Goal: Information Seeking & Learning: Learn about a topic

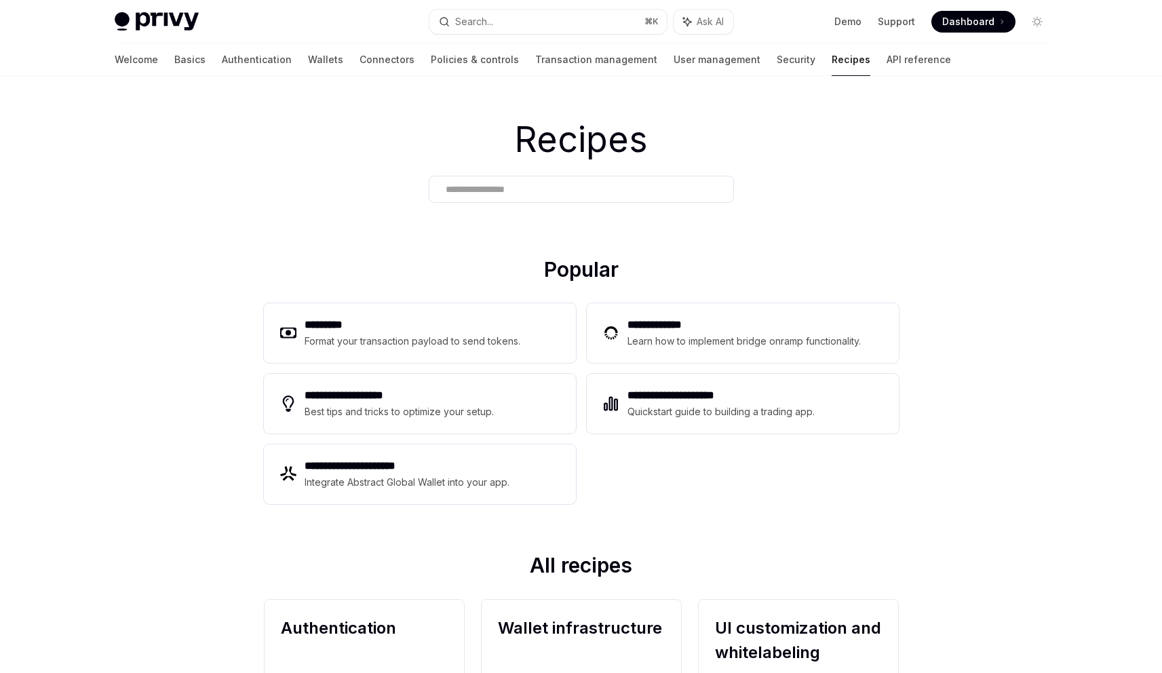
scroll to position [18, 0]
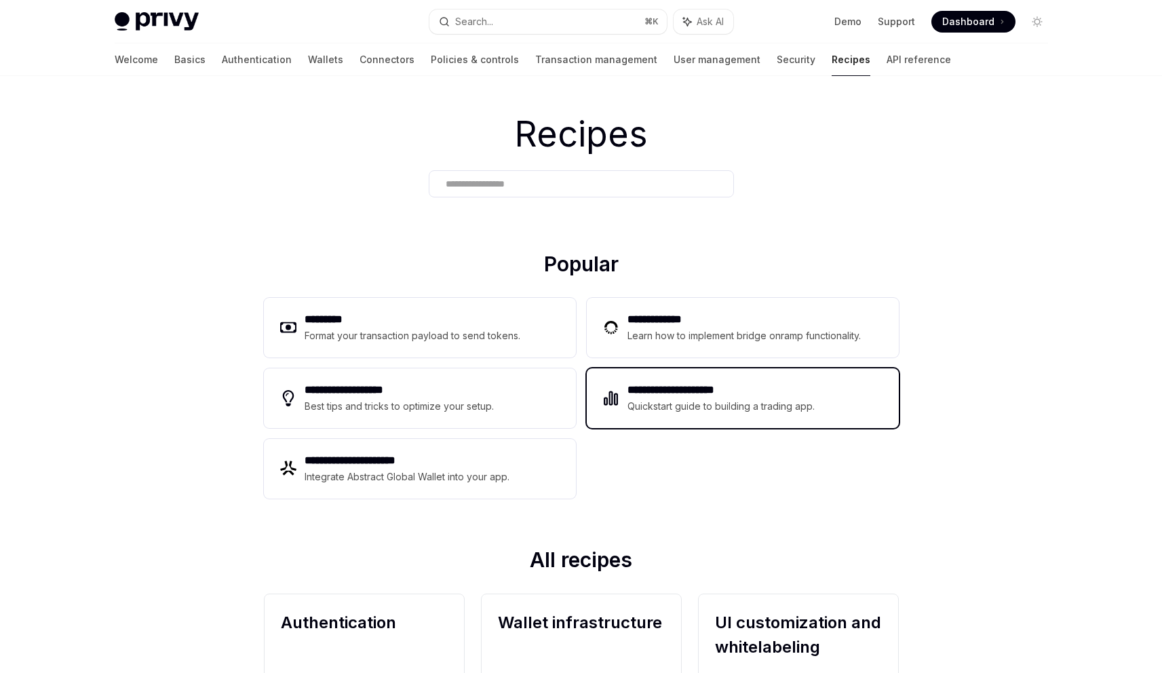
click at [703, 404] on div "Quickstart guide to building a trading app." at bounding box center [721, 406] width 188 height 16
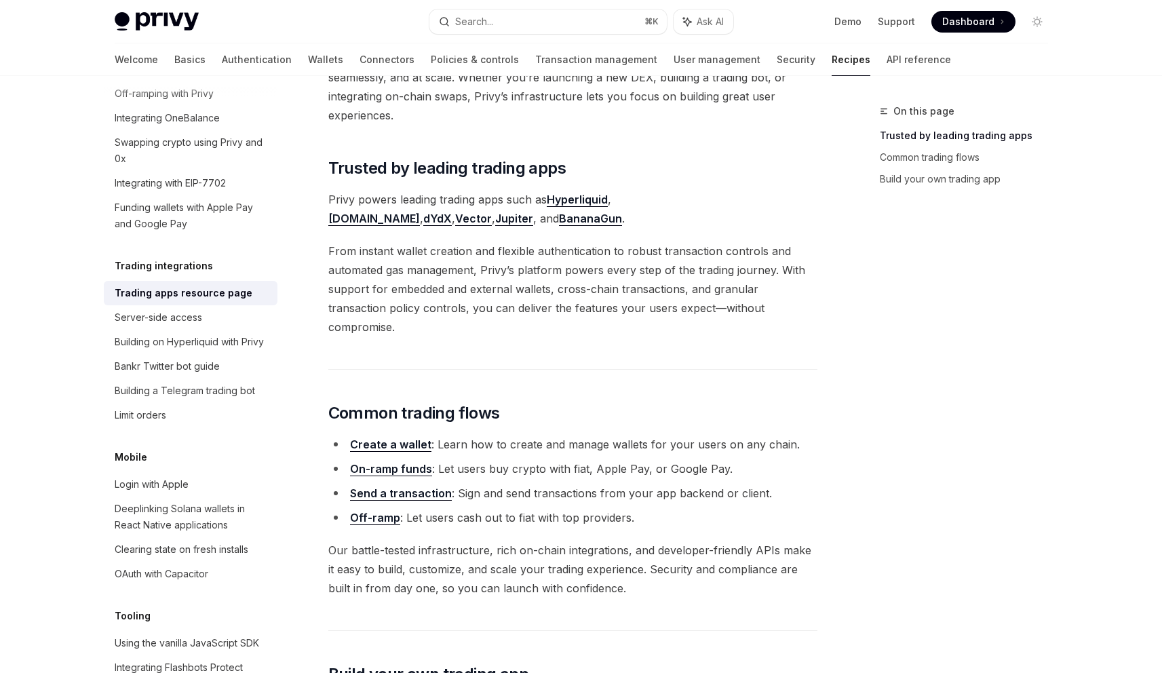
scroll to position [123, 0]
click at [542, 458] on li "On-ramp funds : Let users buy crypto with fiat, Apple Pay, or Google Pay." at bounding box center [572, 467] width 489 height 19
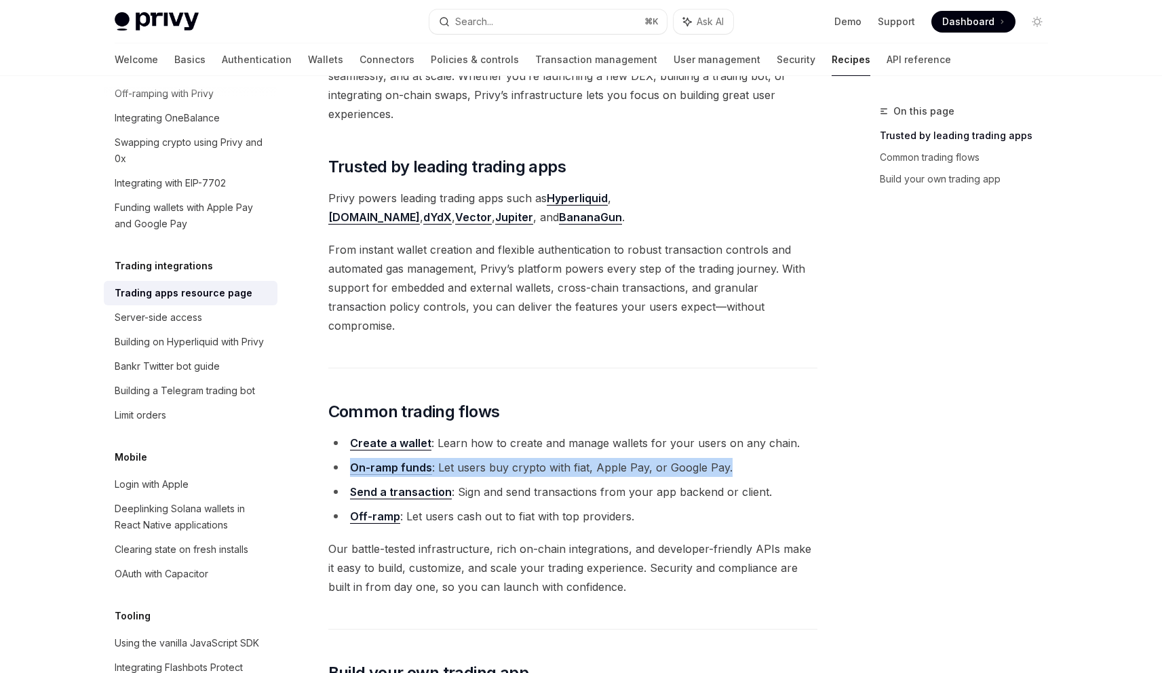
click at [542, 458] on li "On-ramp funds : Let users buy crypto with fiat, Apple Pay, or Google Pay." at bounding box center [572, 467] width 489 height 19
click at [553, 482] on li "Send a transaction : Sign and send transactions from your app backend or client." at bounding box center [572, 491] width 489 height 19
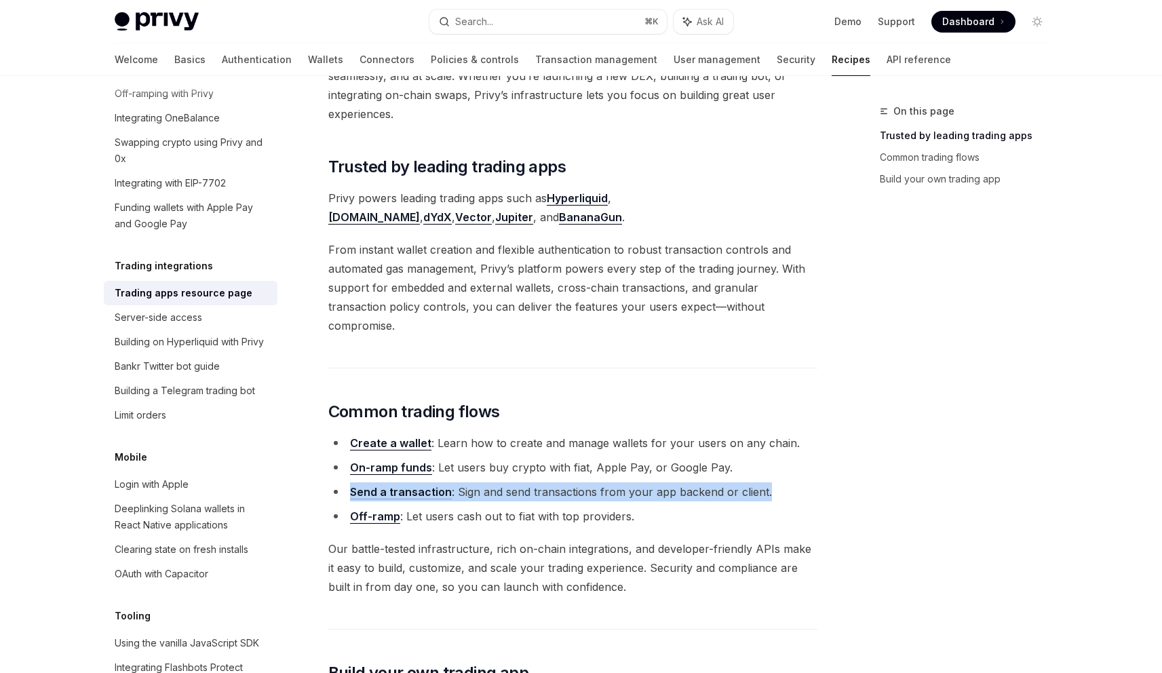
click at [553, 482] on li "Send a transaction : Sign and send transactions from your app backend or client." at bounding box center [572, 491] width 489 height 19
click at [542, 507] on li "Off-ramp : Let users cash out to fiat with top providers." at bounding box center [572, 516] width 489 height 19
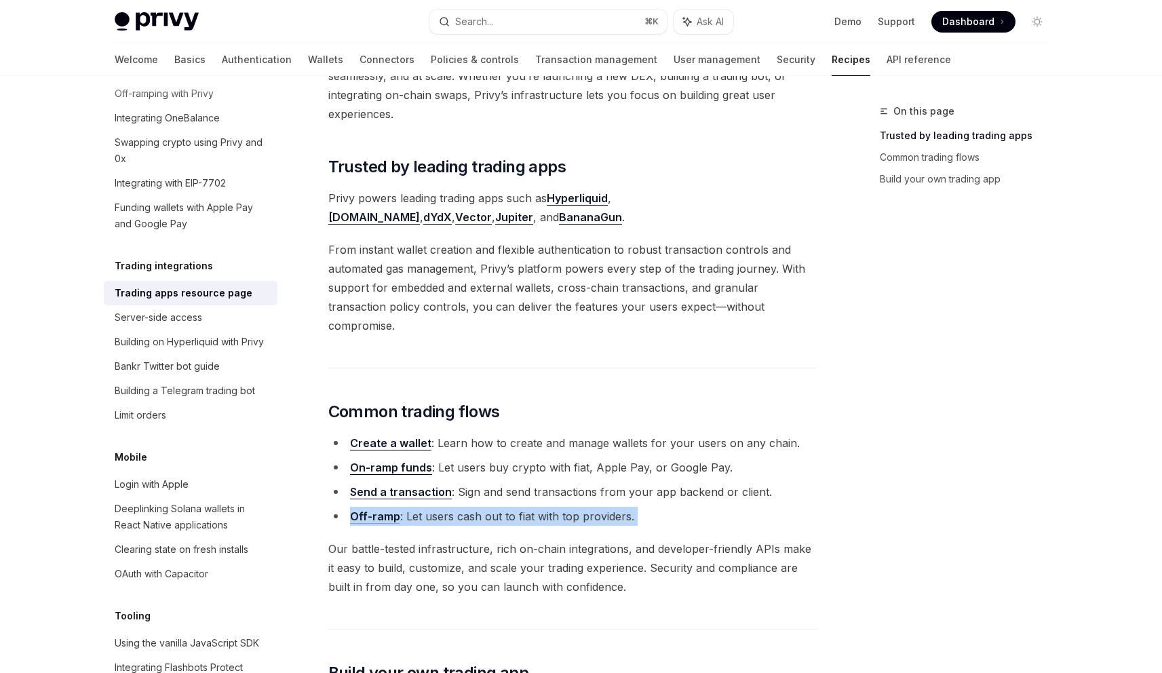
click at [542, 507] on li "Off-ramp : Let users cash out to fiat with top providers." at bounding box center [572, 516] width 489 height 19
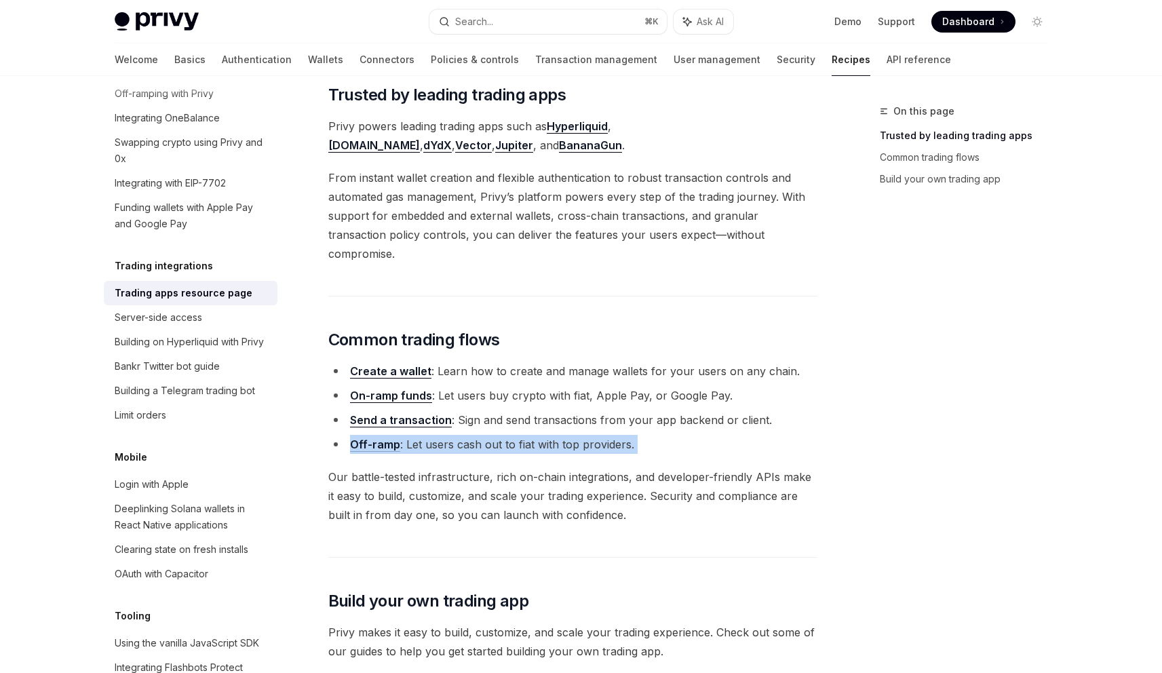
scroll to position [199, 0]
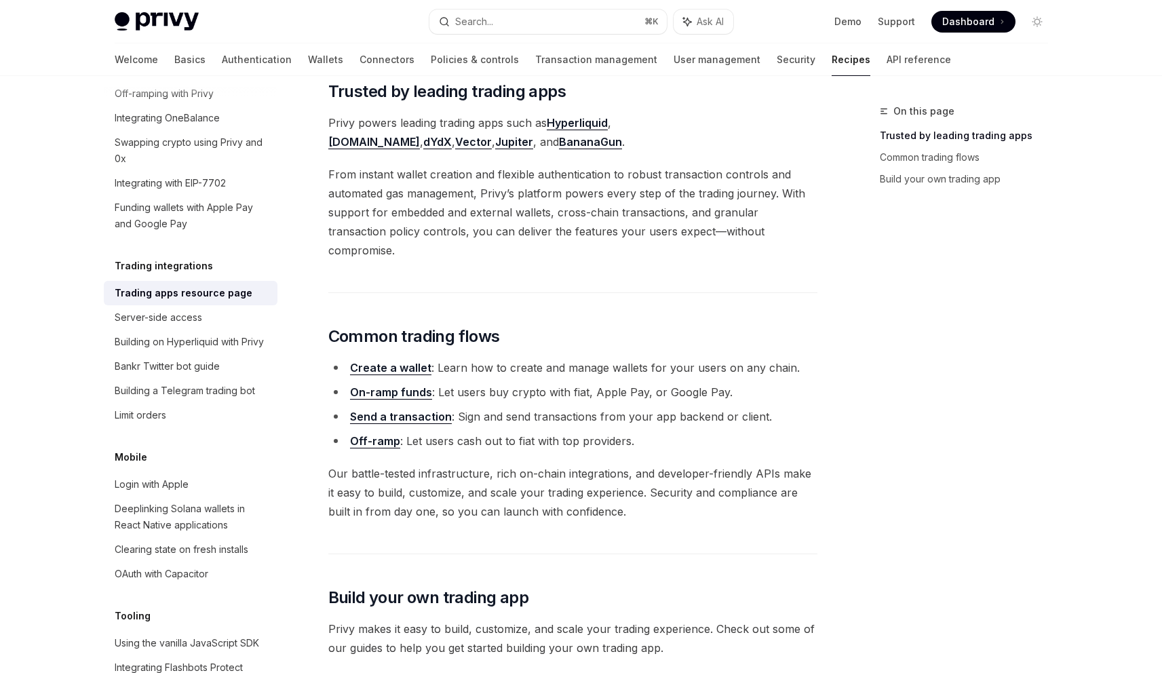
click at [559, 465] on span "Our battle-tested infrastructure, rich on-chain integrations, and developer-fri…" at bounding box center [572, 492] width 489 height 57
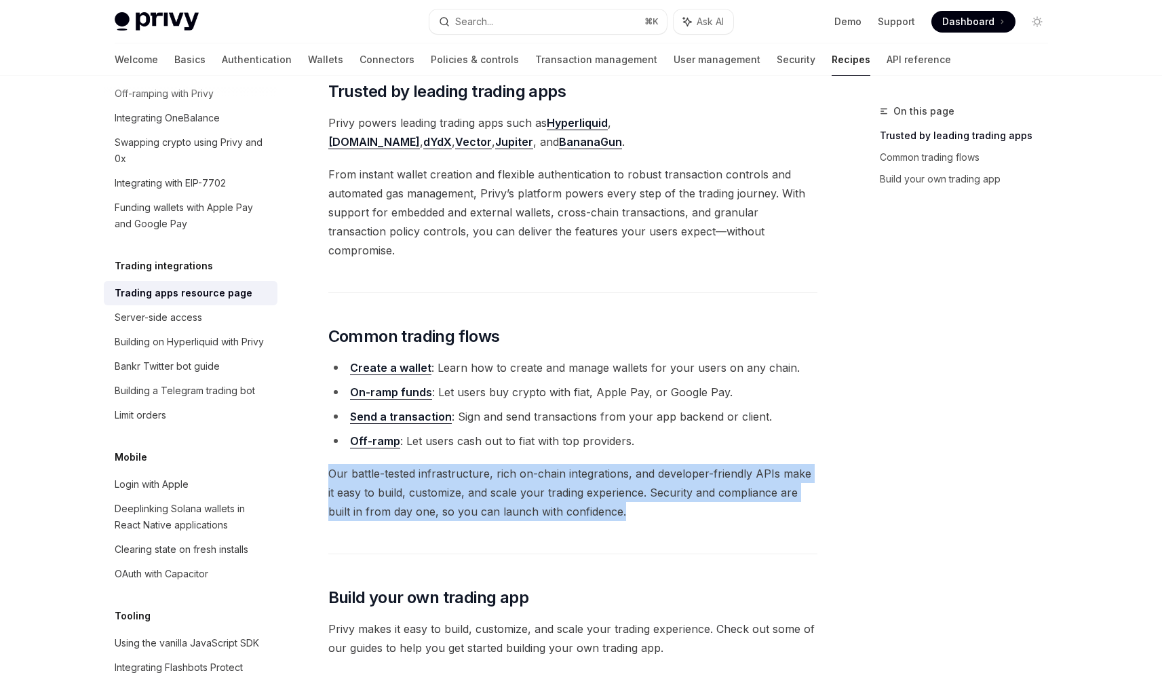
click at [559, 465] on span "Our battle-tested infrastructure, rich on-chain integrations, and developer-fri…" at bounding box center [572, 492] width 489 height 57
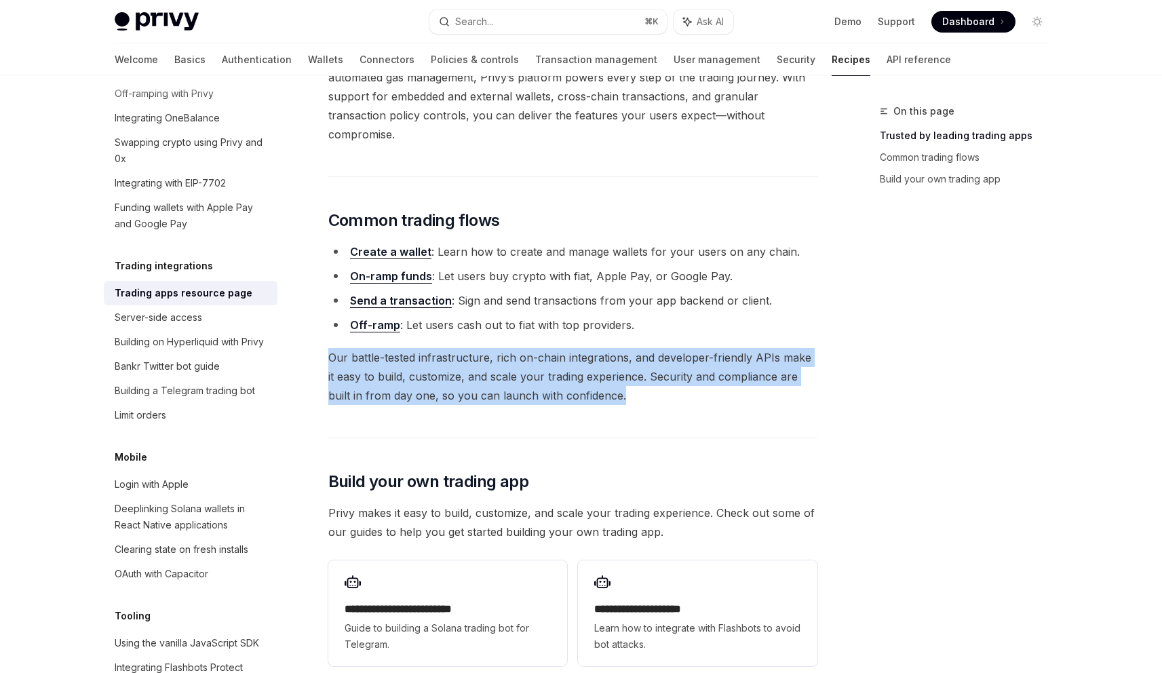
scroll to position [323, 0]
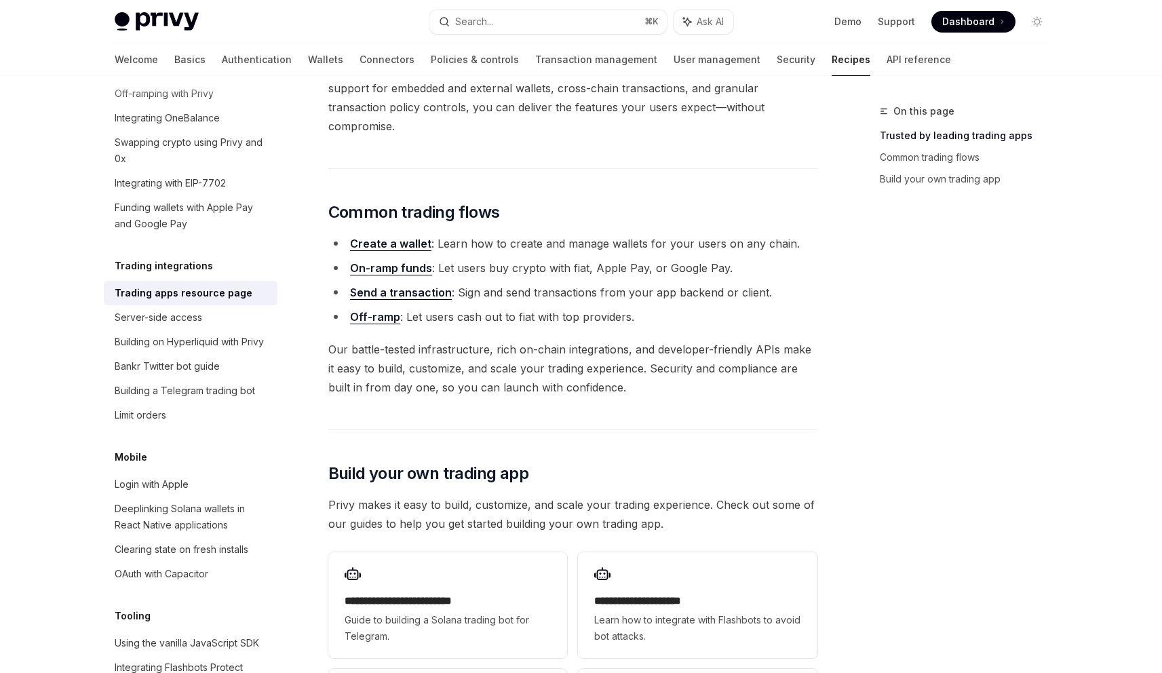
click at [547, 495] on span "Privy makes it easy to build, customize, and scale your trading experience. Che…" at bounding box center [572, 514] width 489 height 38
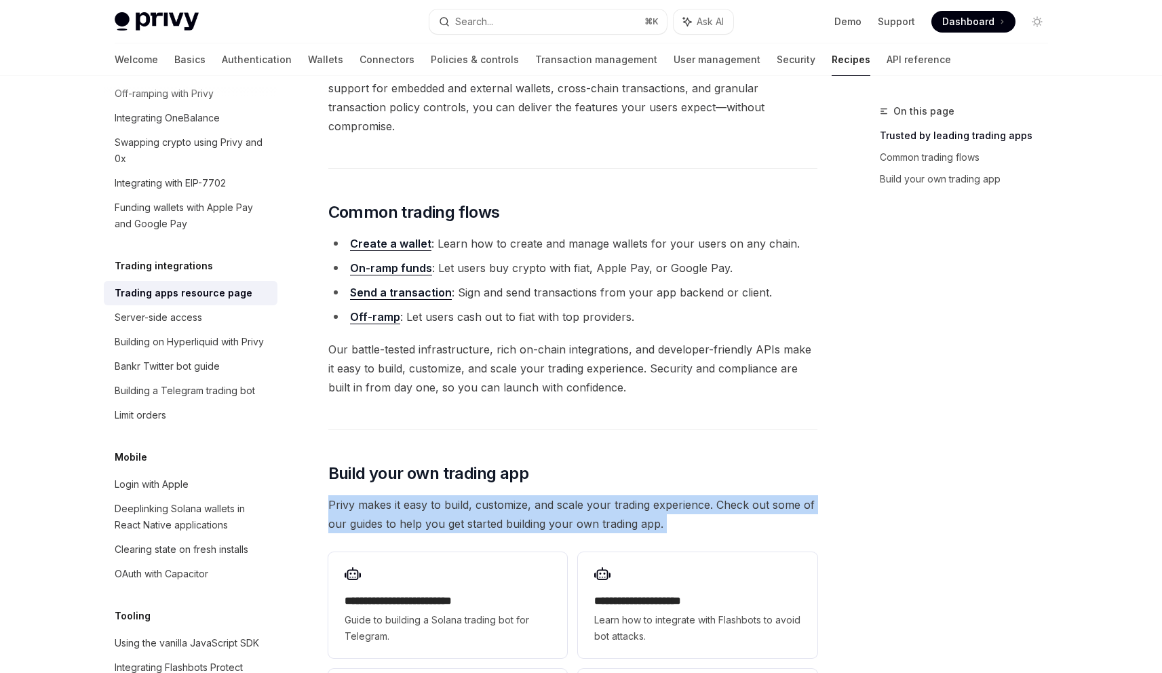
click at [547, 495] on span "Privy makes it easy to build, customize, and scale your trading experience. Che…" at bounding box center [572, 514] width 489 height 38
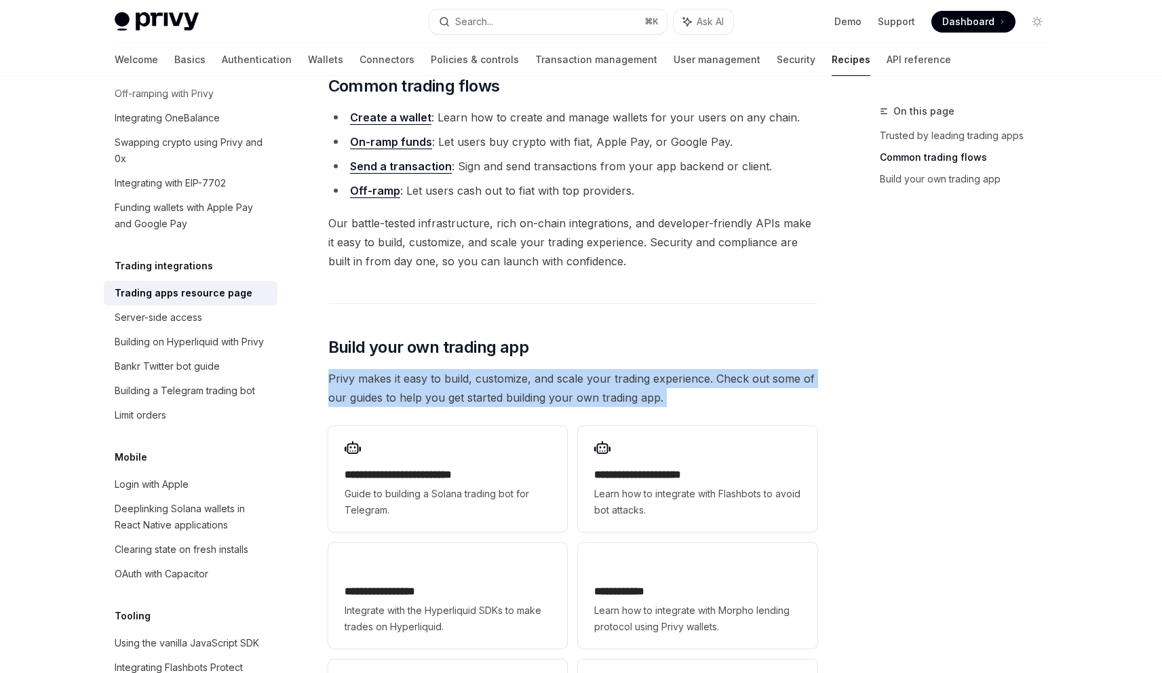
scroll to position [459, 0]
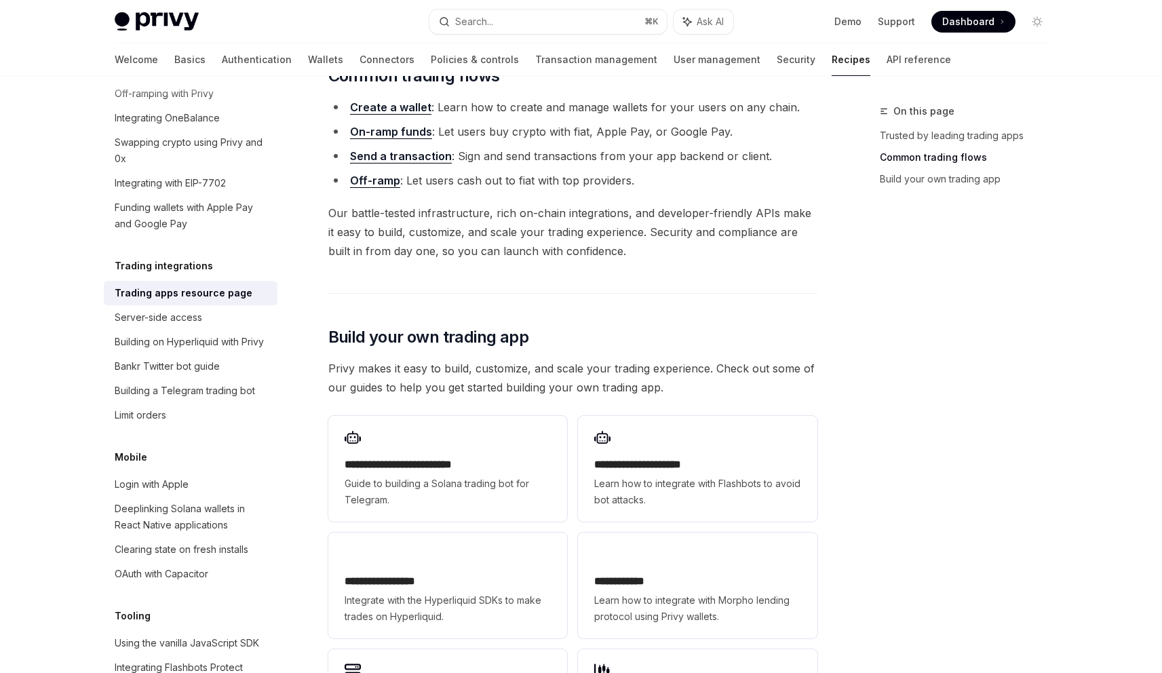
click at [562, 336] on div "Privy gives you all the tools you need to build world-class trading experiences…" at bounding box center [572, 377] width 489 height 1330
click at [552, 359] on span "Privy makes it easy to build, customize, and scale your trading experience. Che…" at bounding box center [572, 378] width 489 height 38
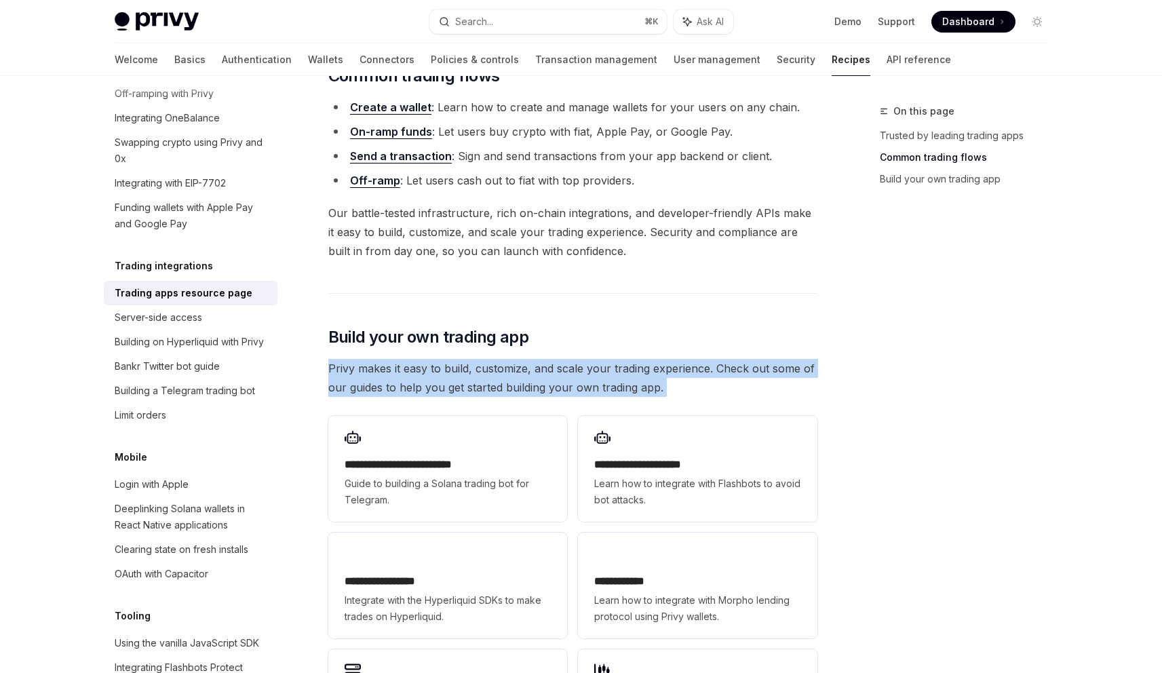
click at [552, 359] on span "Privy makes it easy to build, customize, and scale your trading experience. Che…" at bounding box center [572, 378] width 489 height 38
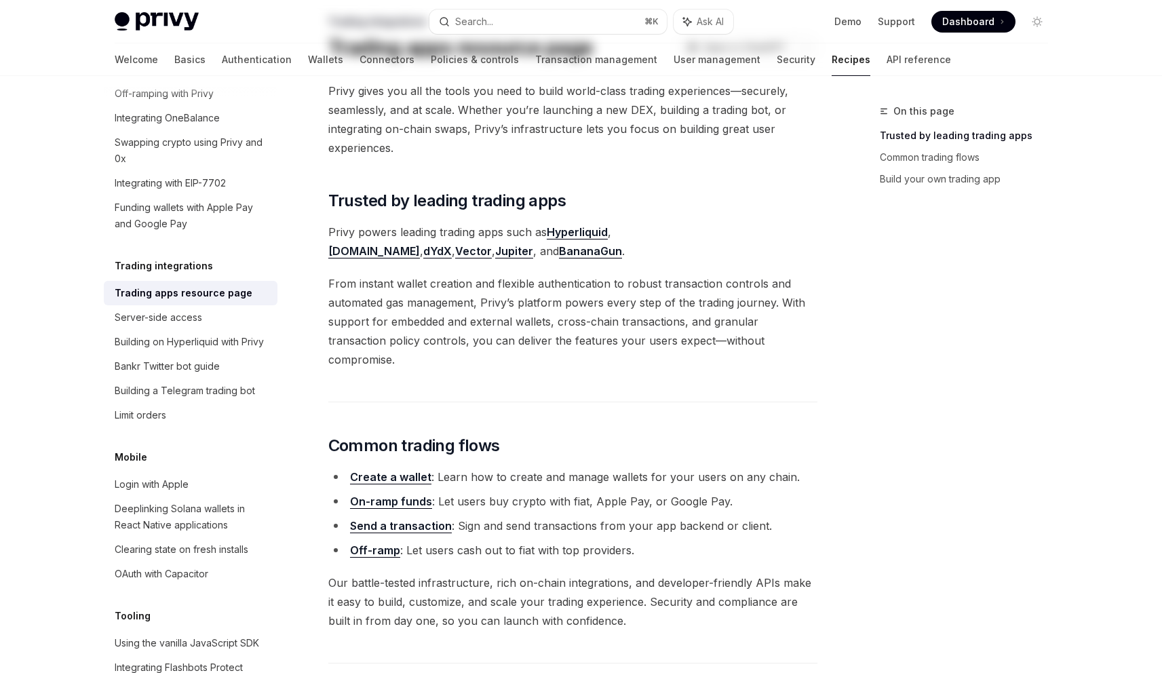
scroll to position [22, 0]
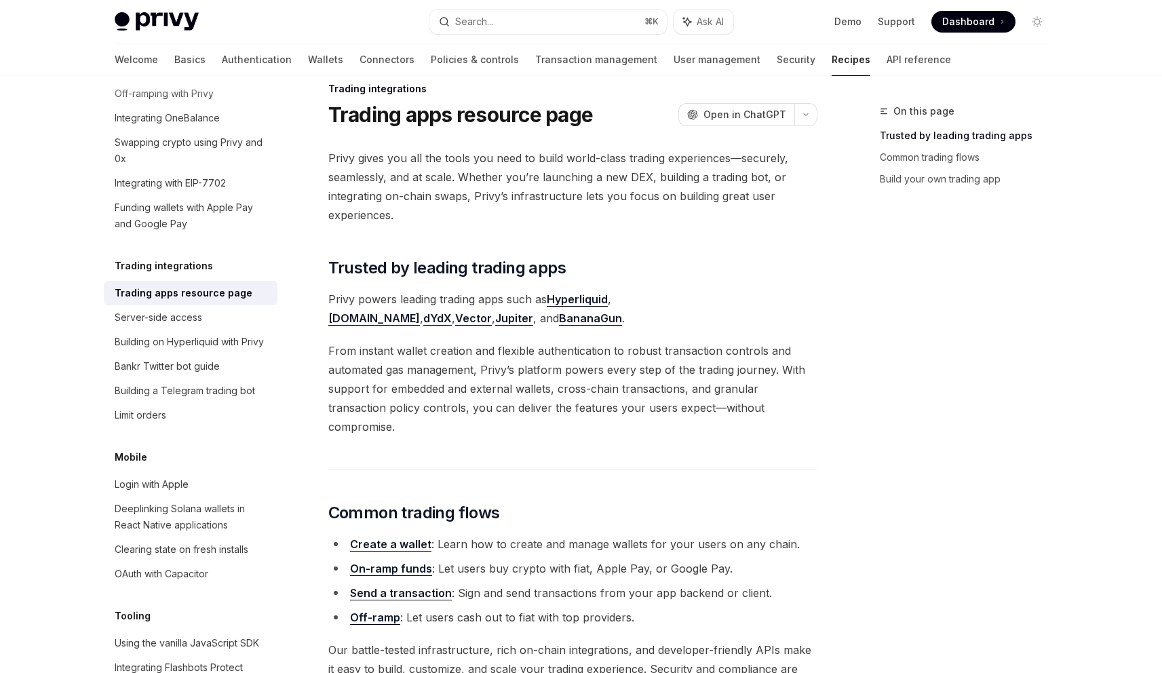
click at [585, 300] on link "Hyperliquid" at bounding box center [577, 299] width 61 height 14
click at [886, 57] on link "API reference" at bounding box center [918, 59] width 64 height 33
type textarea "*"
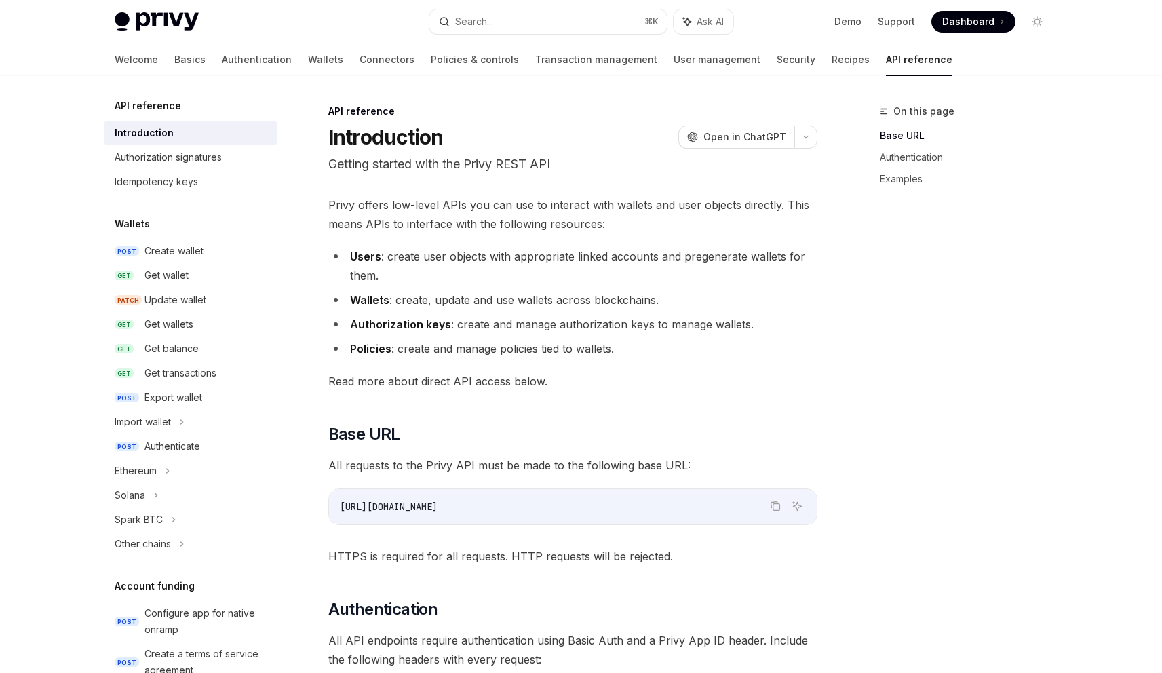
click at [687, 206] on span "Privy offers low-level APIs you can use to interact with wallets and user objec…" at bounding box center [572, 214] width 489 height 38
